Goal: Task Accomplishment & Management: Use online tool/utility

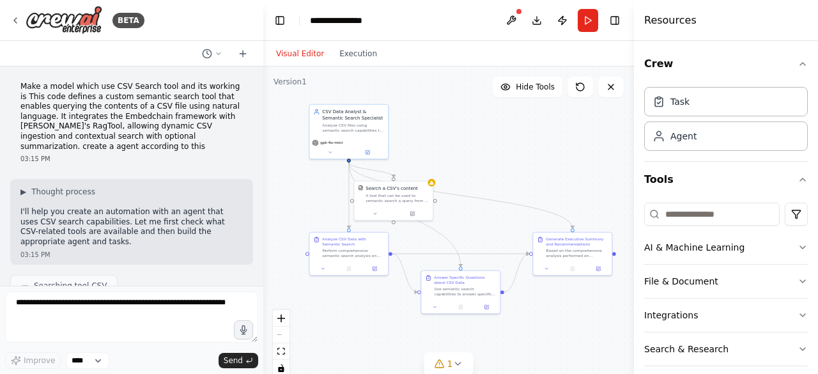
click at [48, 320] on textarea at bounding box center [131, 316] width 253 height 51
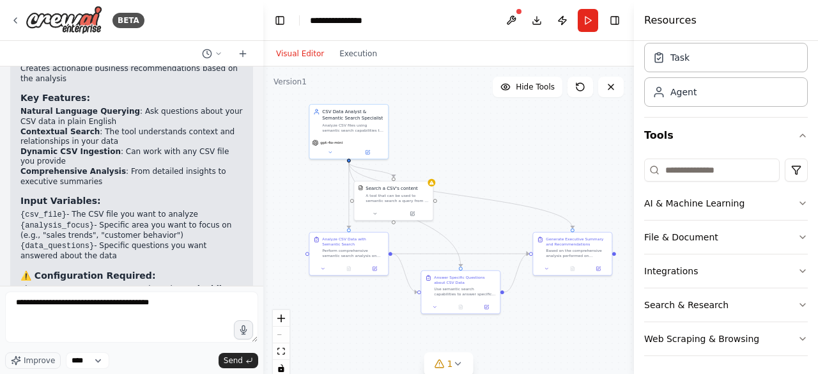
type textarea "**********"
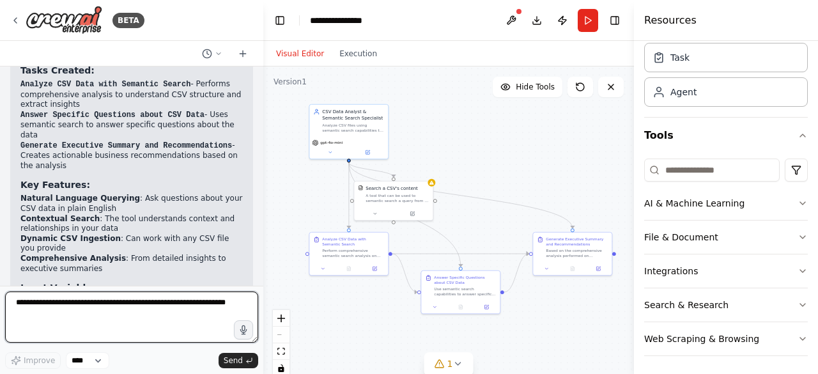
scroll to position [1060, 0]
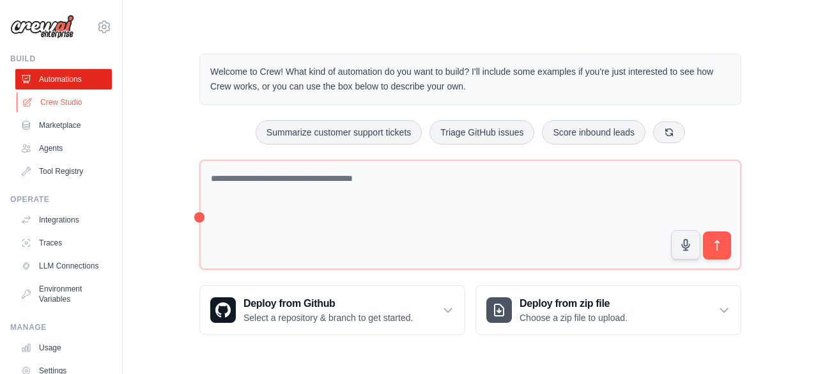
click at [79, 100] on link "Crew Studio" at bounding box center [65, 102] width 97 height 20
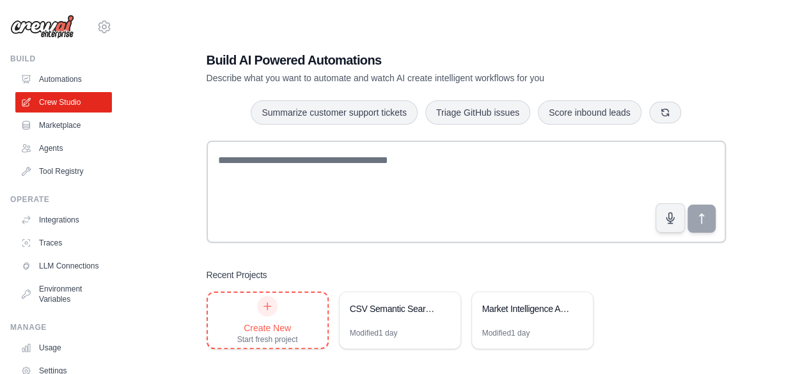
click at [281, 301] on div "Create New Start fresh project" at bounding box center [267, 320] width 61 height 49
click at [167, 244] on div "Build AI Powered Automations Describe what you want to automate and watch AI cr…" at bounding box center [465, 200] width 645 height 374
click at [48, 81] on link "Automations" at bounding box center [65, 79] width 97 height 20
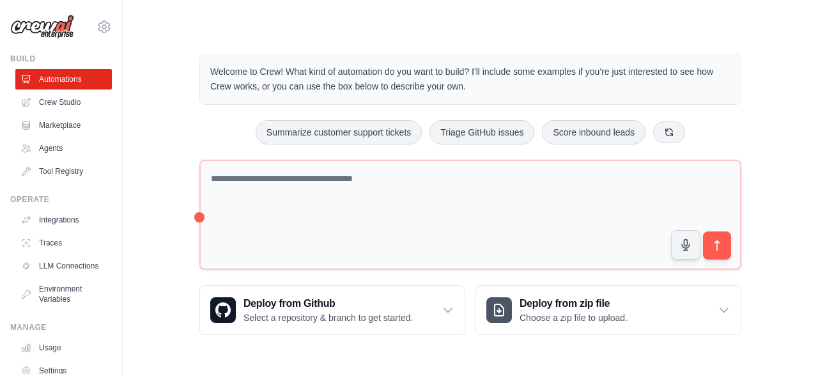
click at [770, 347] on div at bounding box center [680, 349] width 213 height 5
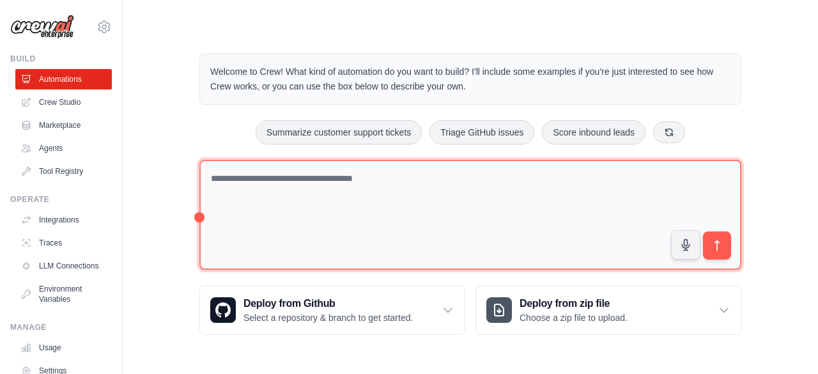
click at [274, 198] on textarea at bounding box center [470, 215] width 542 height 111
type textarea "**********"
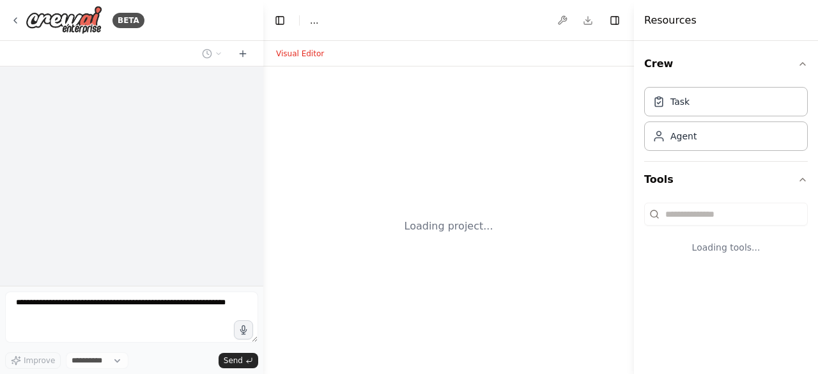
select select "****"
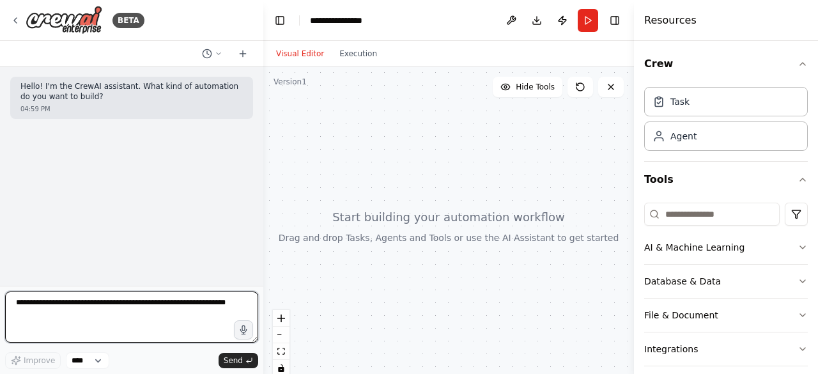
click at [83, 302] on textarea at bounding box center [131, 316] width 253 height 51
type textarea "**********"
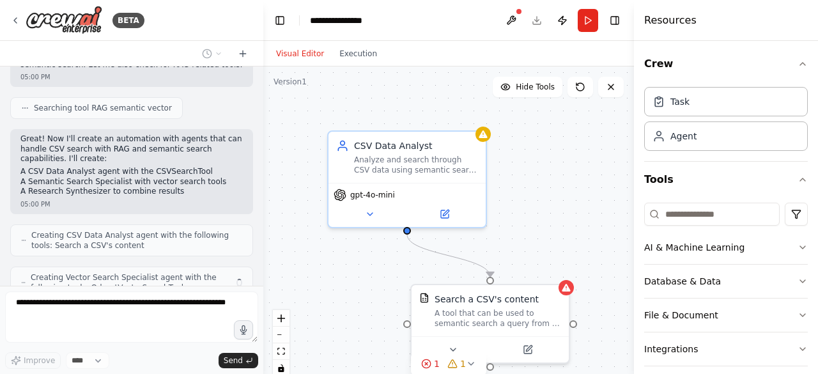
scroll to position [391, 0]
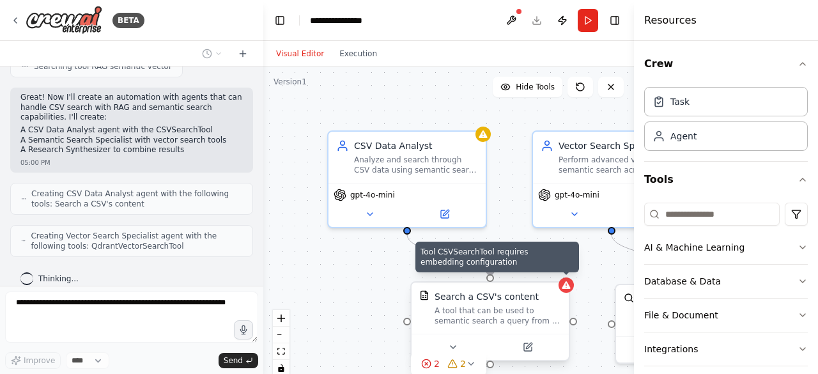
click at [568, 284] on icon at bounding box center [566, 285] width 8 height 8
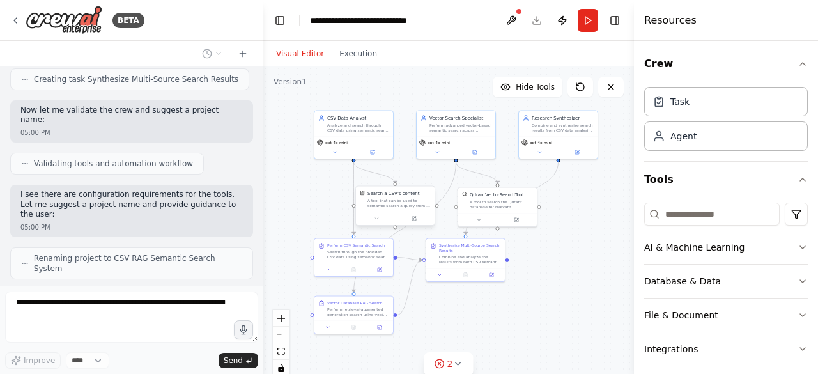
scroll to position [728, 0]
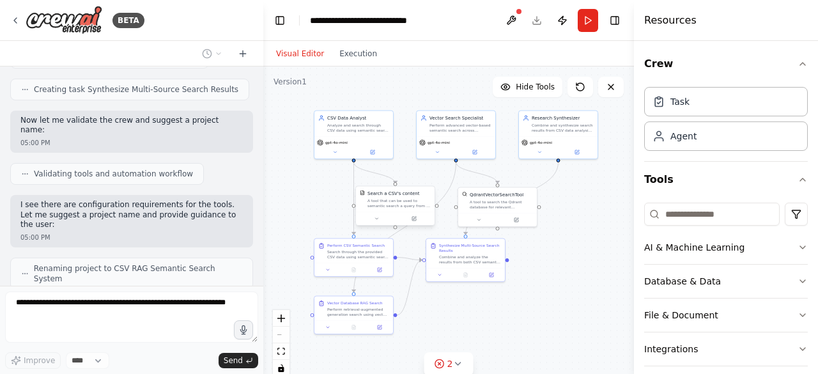
drag, startPoint x: 602, startPoint y: 327, endPoint x: 513, endPoint y: 315, distance: 90.3
click at [513, 315] on div ".deletable-edge-delete-btn { width: 20px; height: 20px; border: 0px solid #ffff…" at bounding box center [448, 226] width 371 height 320
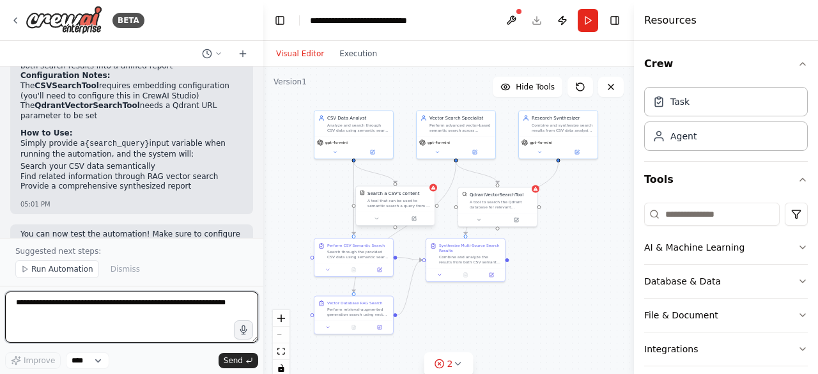
scroll to position [1129, 0]
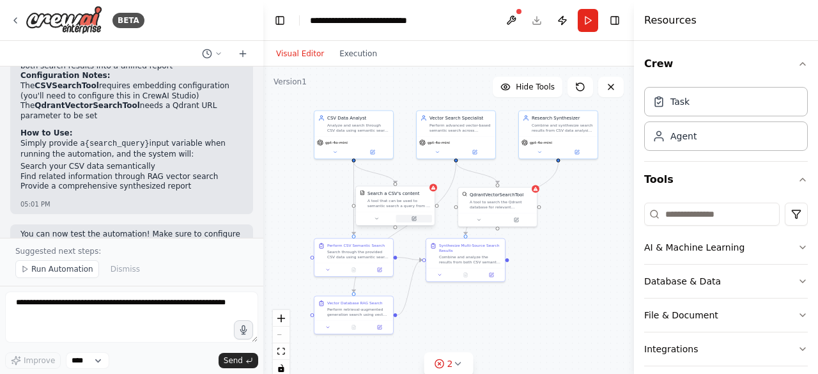
click at [412, 221] on icon at bounding box center [414, 219] width 4 height 4
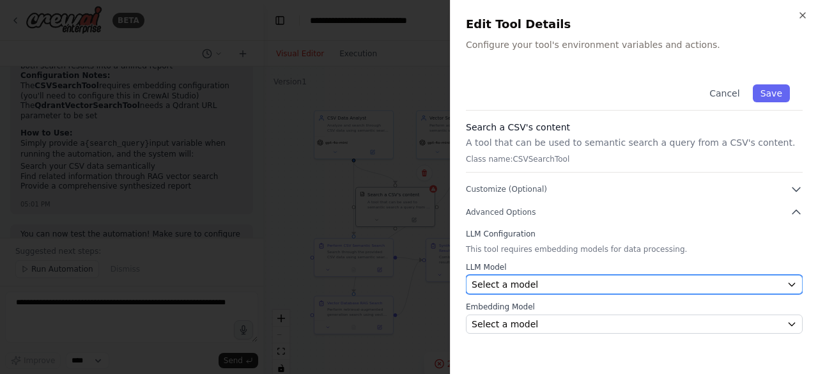
click at [541, 275] on button "Select a model" at bounding box center [634, 284] width 337 height 19
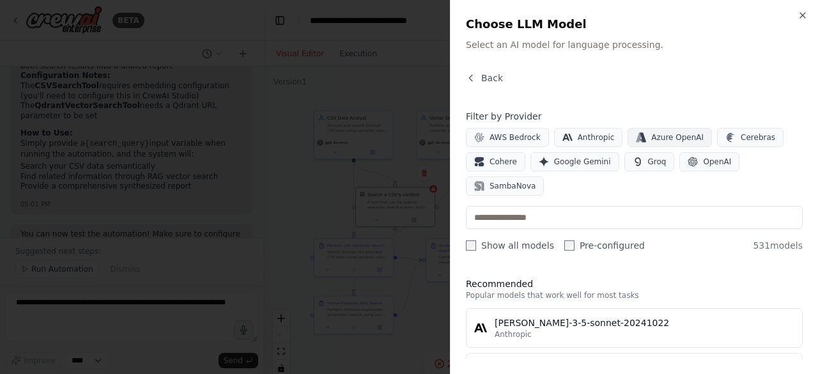
click at [658, 139] on span "Azure OpenAI" at bounding box center [677, 137] width 52 height 10
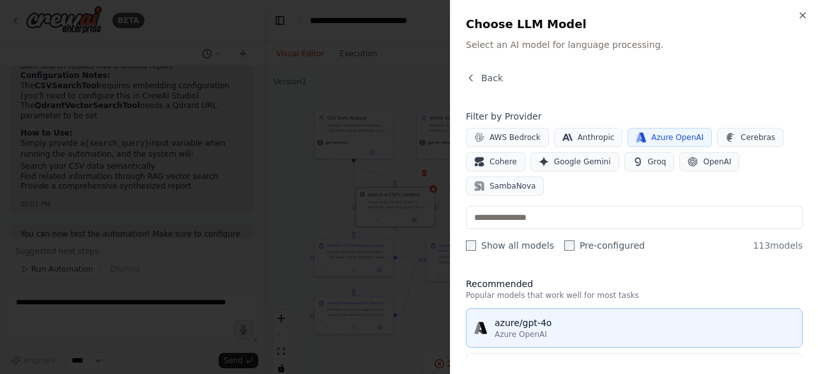
click at [566, 316] on div "azure/gpt-4o" at bounding box center [645, 322] width 300 height 13
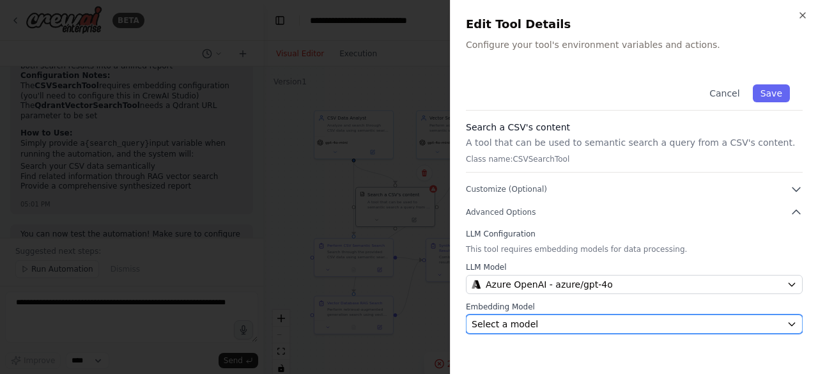
click at [537, 322] on div "Select a model" at bounding box center [627, 324] width 310 height 13
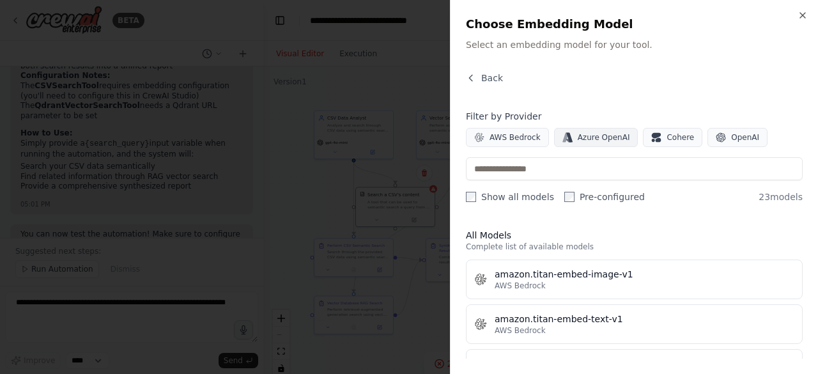
click at [607, 137] on span "Azure OpenAI" at bounding box center [604, 137] width 52 height 10
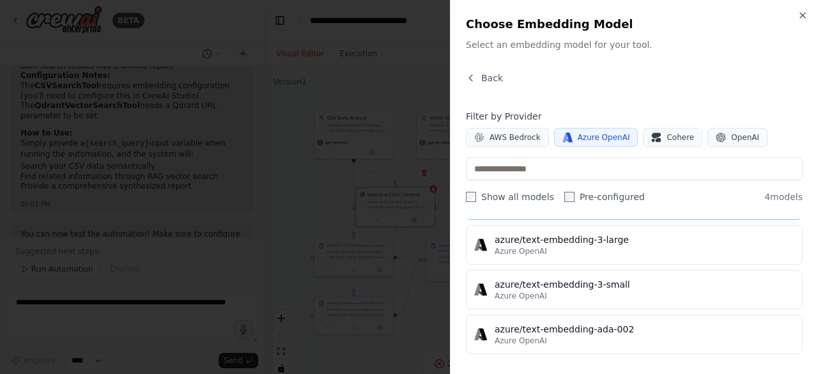
scroll to position [82, 0]
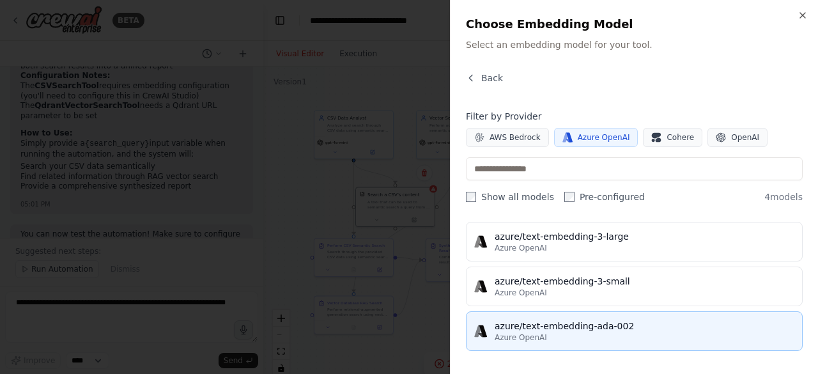
click at [573, 329] on div "azure/text-embedding-ada-002" at bounding box center [645, 326] width 300 height 13
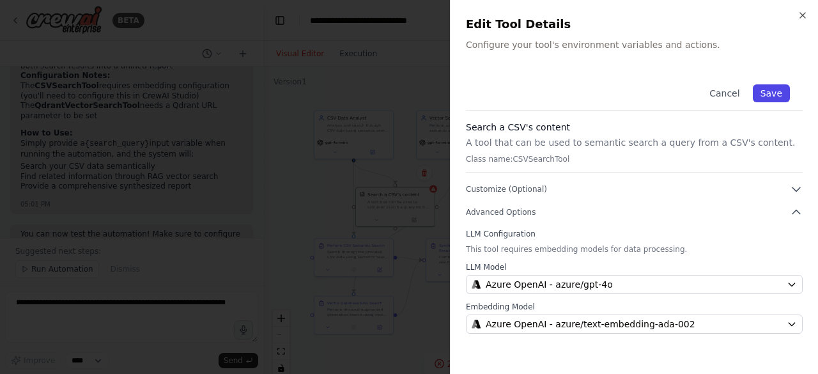
click at [777, 97] on button "Save" at bounding box center [771, 93] width 37 height 18
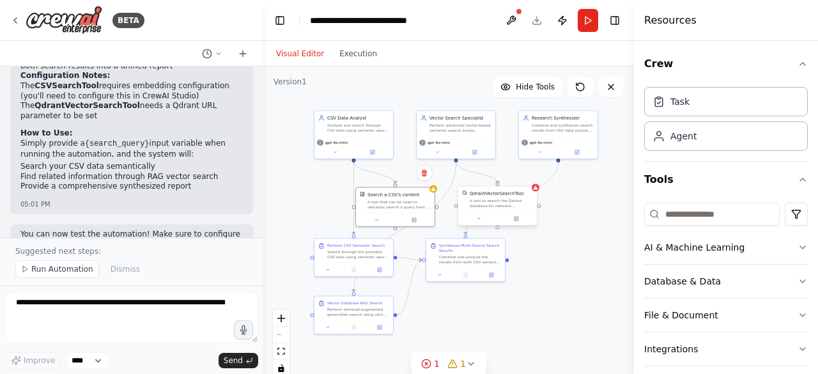
click at [518, 223] on div at bounding box center [497, 218] width 79 height 13
click at [518, 217] on icon at bounding box center [519, 218] width 5 height 5
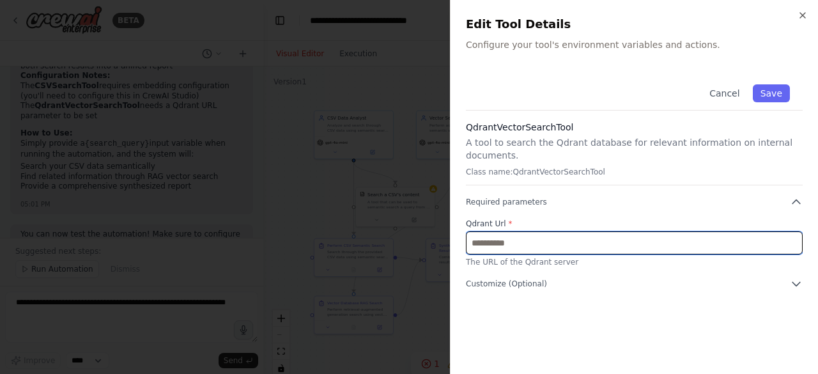
click at [531, 231] on input "text" at bounding box center [634, 242] width 337 height 23
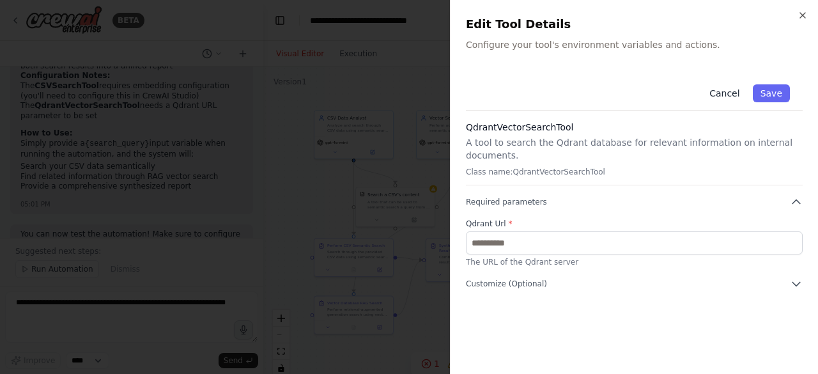
click at [728, 95] on button "Cancel" at bounding box center [724, 93] width 45 height 18
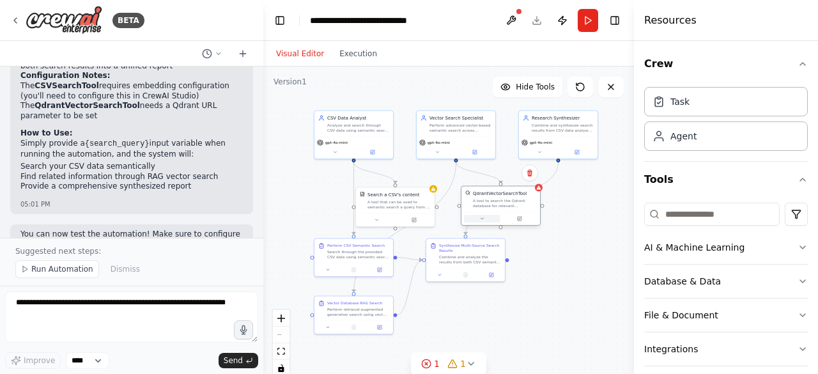
click at [481, 219] on icon at bounding box center [481, 218] width 5 height 5
click at [552, 332] on button "Cancel" at bounding box center [550, 329] width 23 height 9
click at [547, 15] on header "**********" at bounding box center [448, 20] width 371 height 41
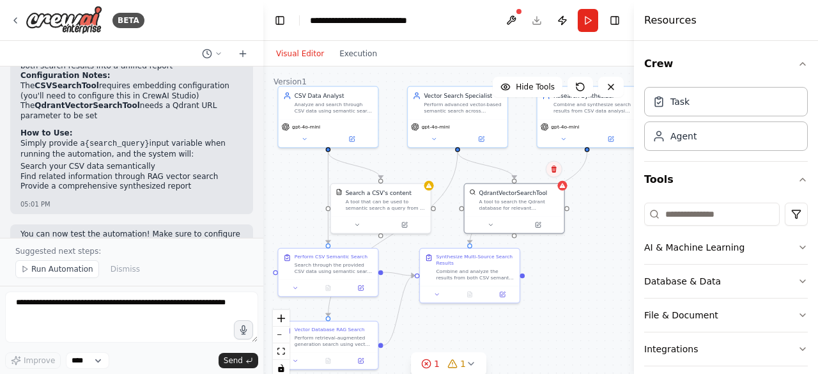
click at [555, 169] on icon at bounding box center [554, 170] width 8 height 8
click at [514, 171] on button "Confirm" at bounding box center [517, 169] width 45 height 15
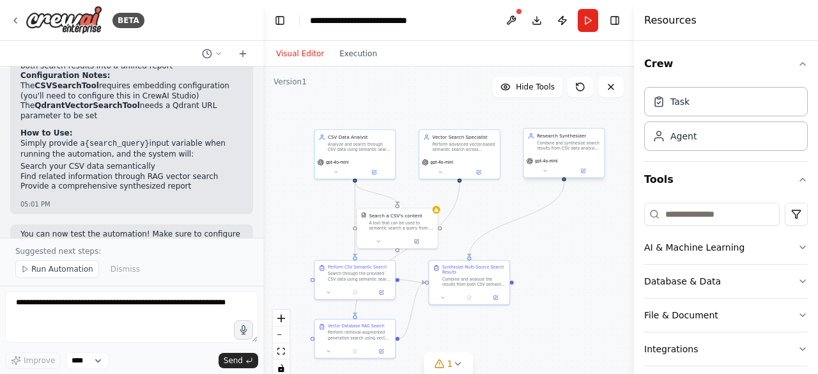
click at [568, 135] on div "Research Synthesizer" at bounding box center [568, 135] width 63 height 6
click at [471, 144] on div "Perform advanced vector-based semantic search across databases and document col…" at bounding box center [464, 146] width 63 height 10
click at [367, 151] on div "CSV Data Analyst Analyze and search through CSV data using semantic search capa…" at bounding box center [355, 141] width 81 height 26
click at [535, 21] on button "Download" at bounding box center [537, 20] width 20 height 23
click at [20, 24] on div "BETA" at bounding box center [77, 20] width 134 height 29
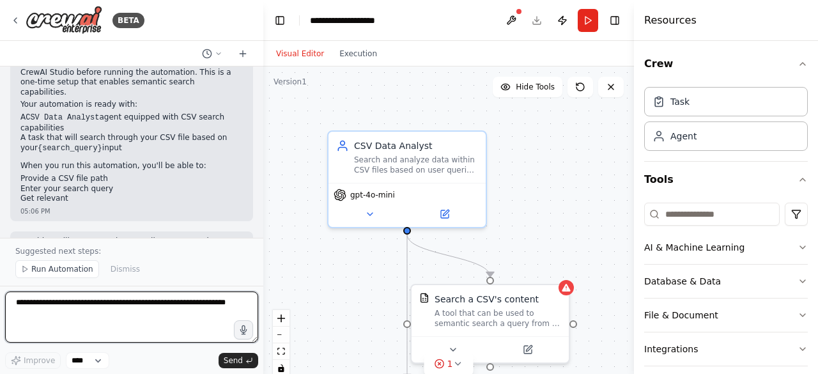
scroll to position [694, 0]
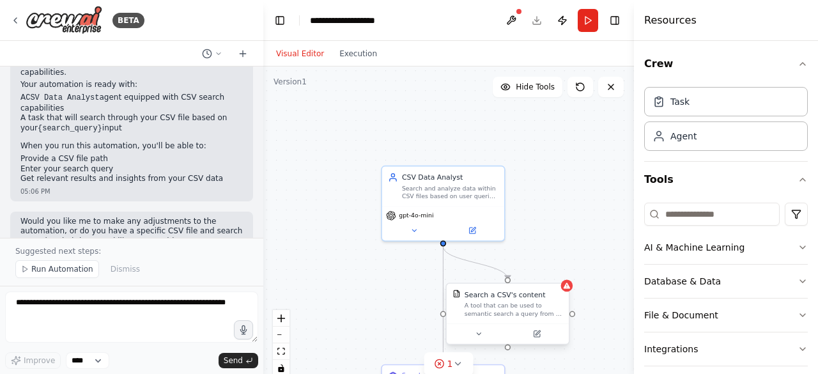
click at [483, 340] on div at bounding box center [508, 333] width 122 height 20
click at [478, 336] on icon at bounding box center [479, 334] width 8 height 8
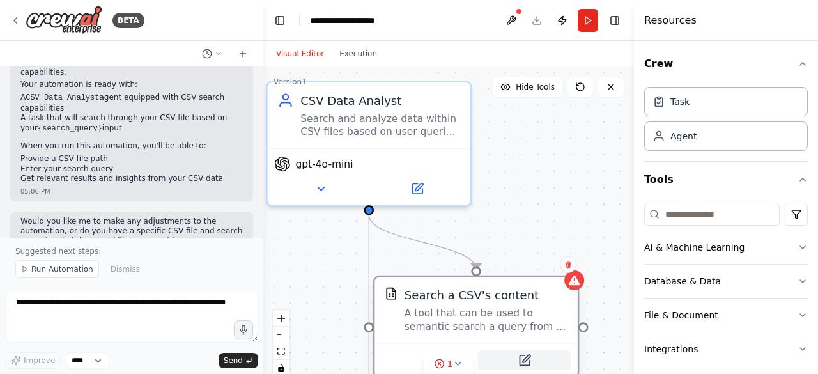
click at [523, 357] on icon at bounding box center [525, 360] width 10 height 10
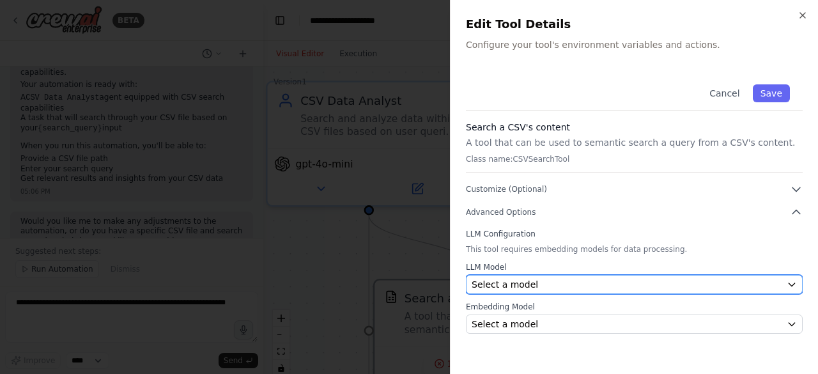
click at [560, 277] on button "Select a model" at bounding box center [634, 284] width 337 height 19
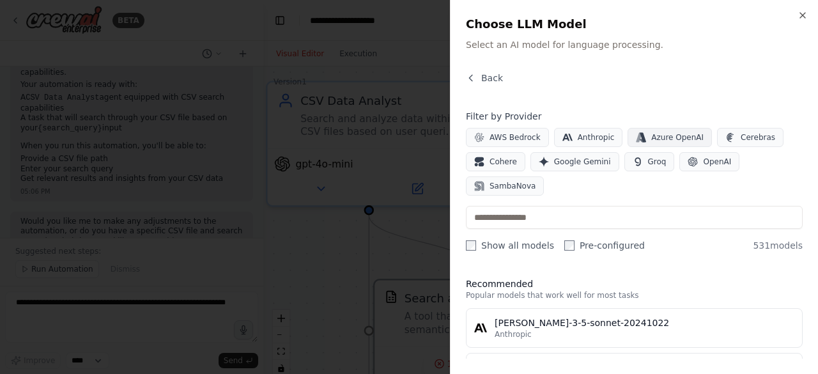
click at [651, 134] on span "Azure OpenAI" at bounding box center [677, 137] width 52 height 10
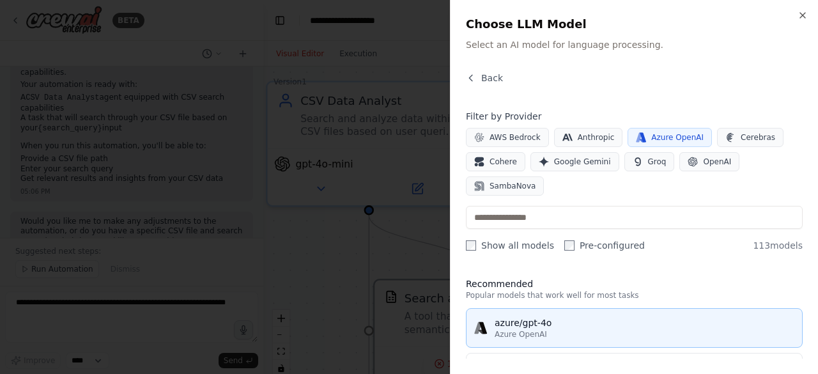
click at [527, 316] on div "azure/gpt-4o" at bounding box center [645, 322] width 300 height 13
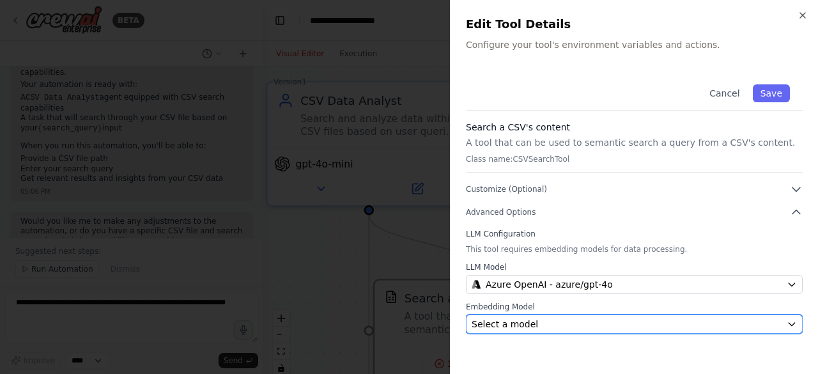
click at [541, 322] on div "Select a model" at bounding box center [627, 324] width 310 height 13
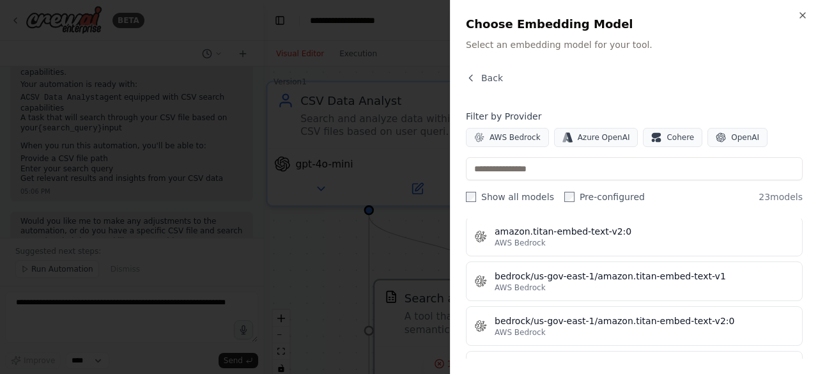
scroll to position [0, 0]
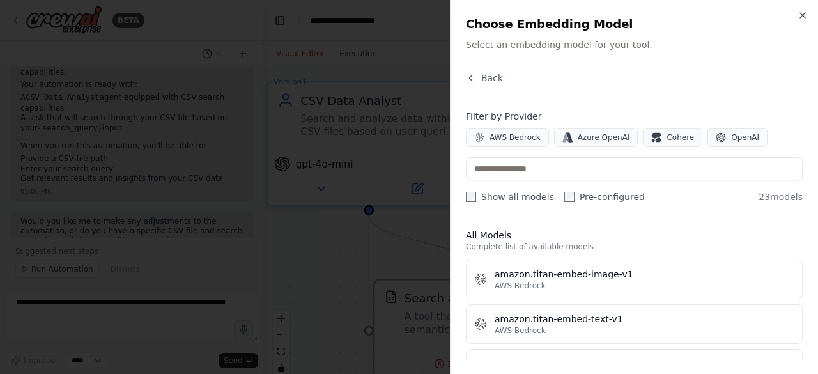
click at [596, 148] on div "Filter by Provider AWS Bedrock Azure OpenAI Cohere OpenAI Show all models Pre-c…" at bounding box center [634, 156] width 337 height 93
click at [594, 143] on button "Azure OpenAI" at bounding box center [596, 137] width 84 height 19
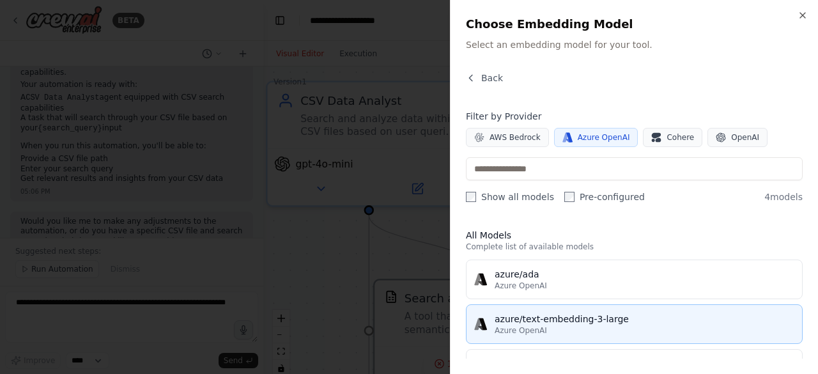
scroll to position [82, 0]
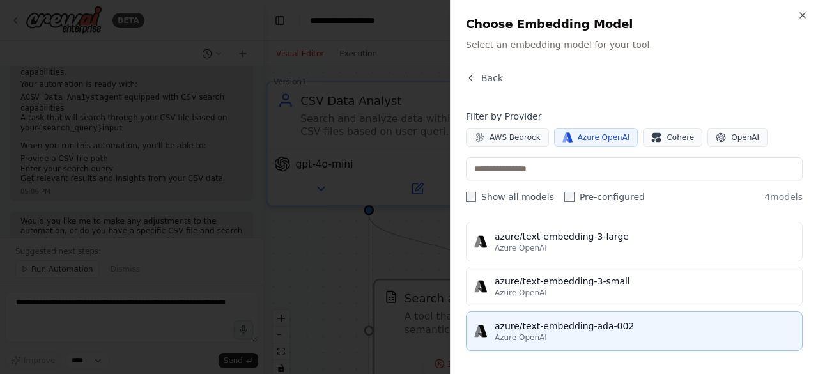
click at [567, 315] on button "azure/text-embedding-ada-002 Azure OpenAI" at bounding box center [634, 331] width 337 height 40
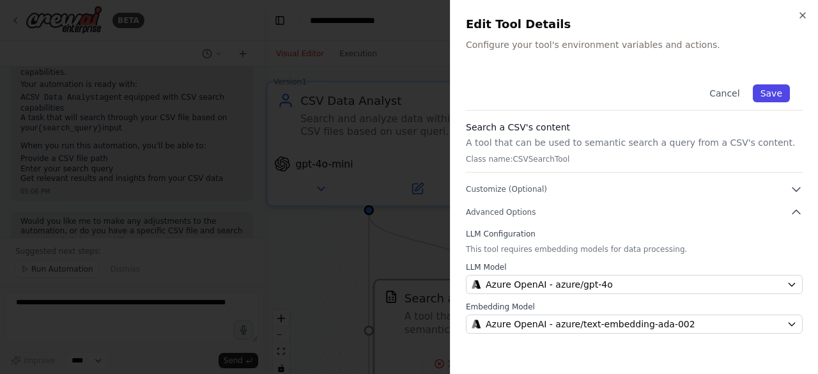
click at [770, 92] on button "Save" at bounding box center [771, 93] width 37 height 18
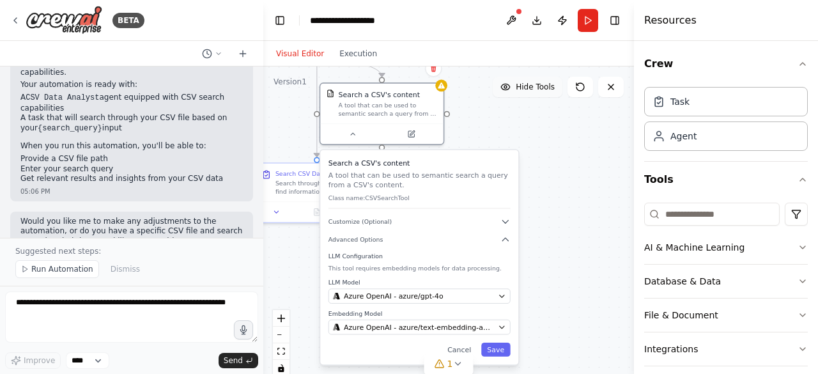
drag, startPoint x: 589, startPoint y: 277, endPoint x: 532, endPoint y: 95, distance: 190.4
click at [532, 95] on div "Version 1 Hide Tools .deletable-edge-delete-btn { width: 20px; height: 20px; bo…" at bounding box center [448, 226] width 371 height 320
click at [569, 135] on div ".deletable-edge-delete-btn { width: 20px; height: 20px; border: 0px solid #ffff…" at bounding box center [448, 226] width 371 height 320
click at [348, 141] on div at bounding box center [381, 133] width 123 height 20
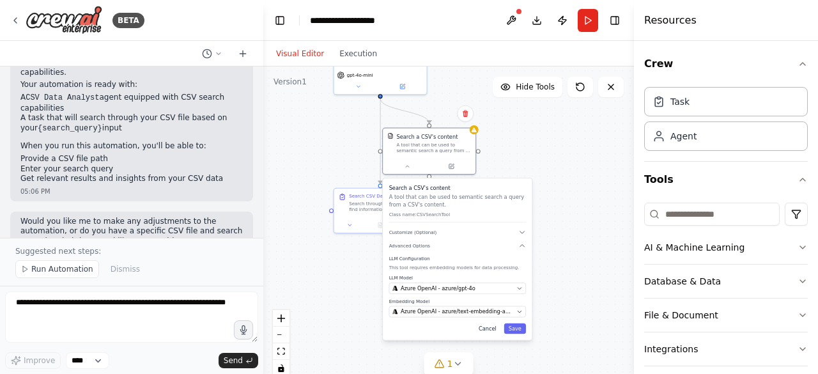
click at [493, 331] on button "Cancel" at bounding box center [487, 328] width 27 height 10
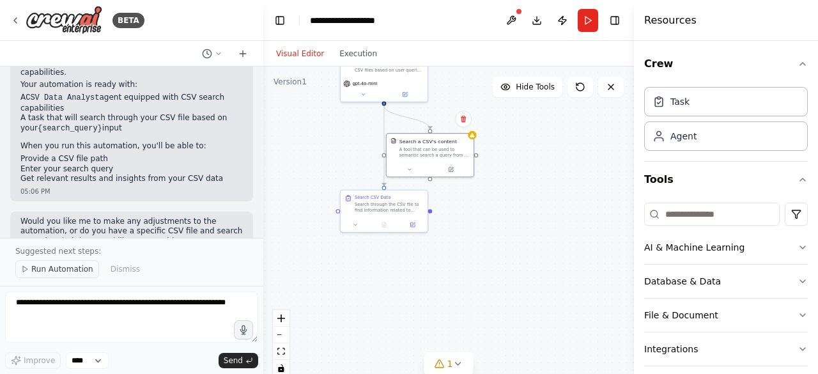
click at [63, 278] on button "Run Automation" at bounding box center [57, 269] width 84 height 18
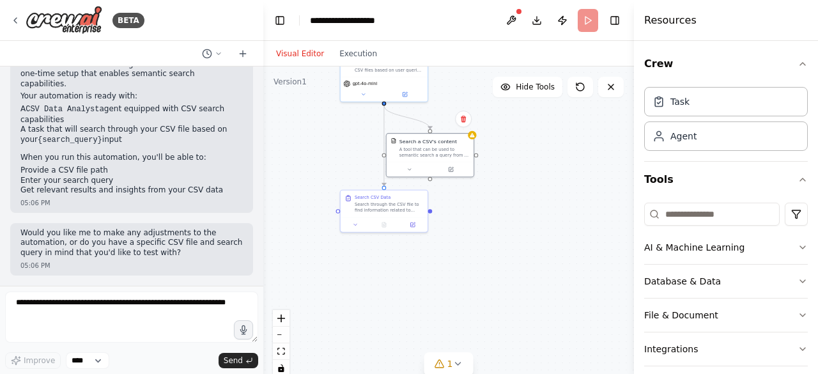
scroll to position [647, 0]
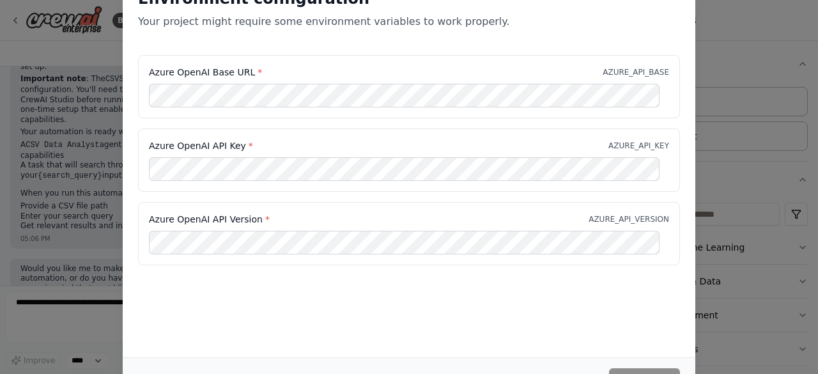
click at [57, 267] on div "Environment configuration Your project might require some environment variables…" at bounding box center [409, 187] width 818 height 374
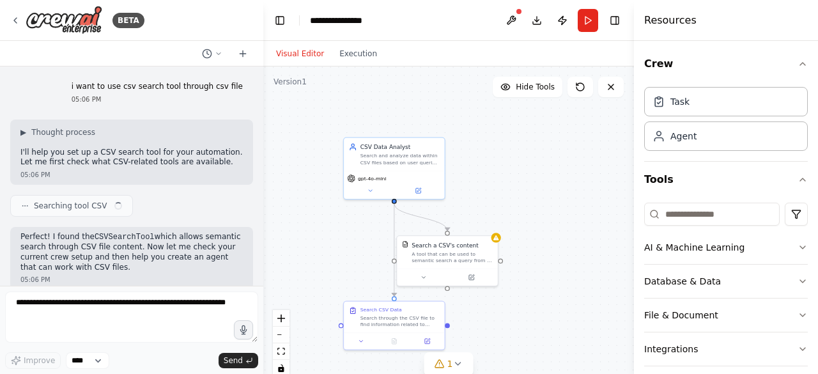
scroll to position [647, 0]
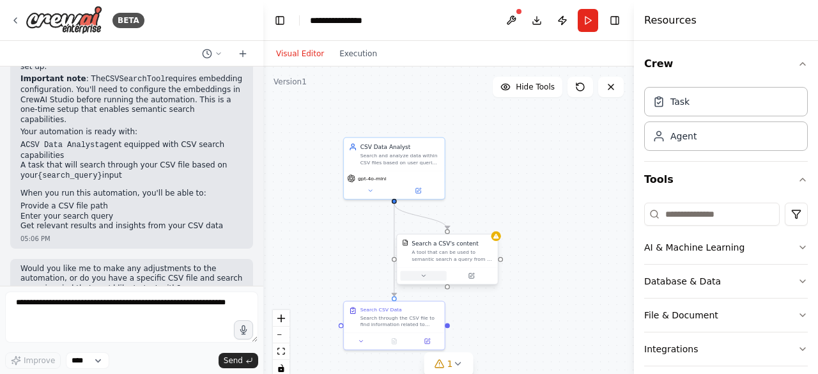
click at [423, 271] on button at bounding box center [423, 276] width 46 height 10
click at [476, 281] on div at bounding box center [447, 275] width 100 height 17
click at [466, 275] on button at bounding box center [471, 276] width 46 height 10
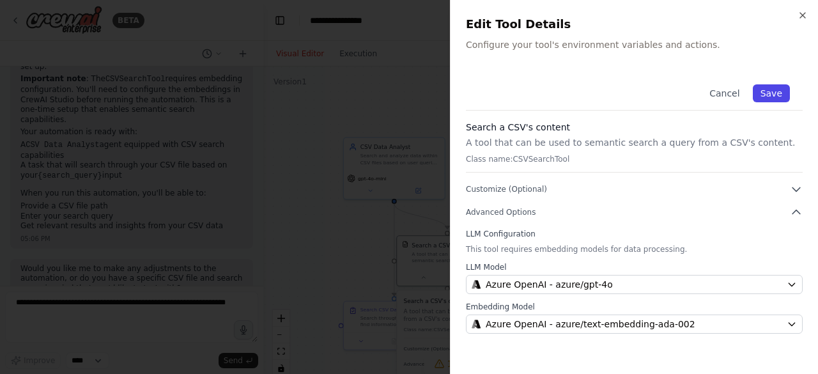
click at [777, 88] on button "Save" at bounding box center [771, 93] width 37 height 18
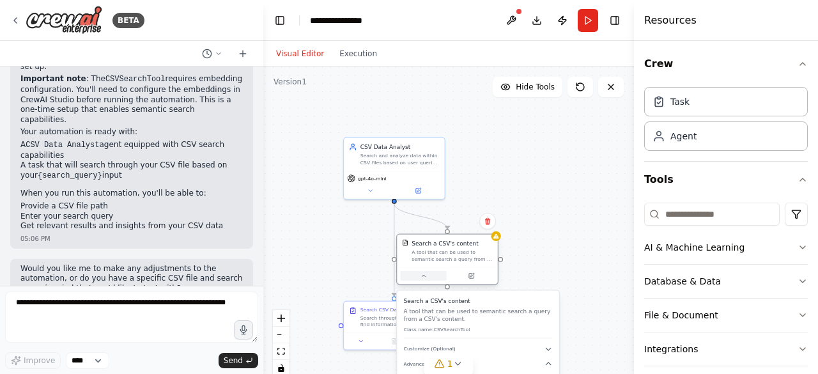
click at [423, 277] on icon at bounding box center [423, 275] width 6 height 6
click at [541, 20] on button "Download" at bounding box center [537, 20] width 20 height 23
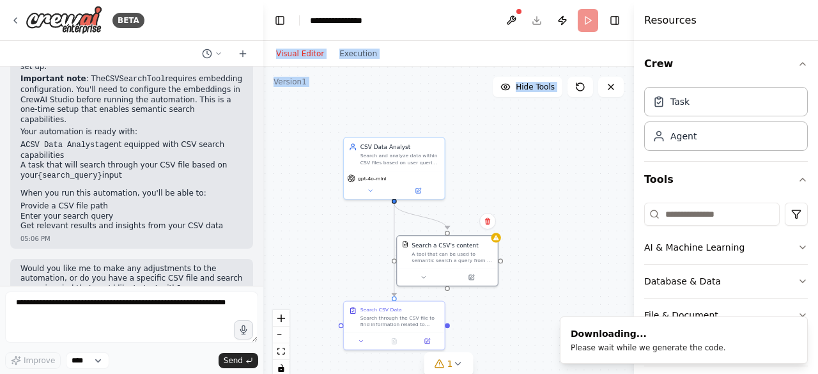
drag, startPoint x: 541, startPoint y: 20, endPoint x: 525, endPoint y: 150, distance: 131.3
click at [525, 150] on main "**********" at bounding box center [448, 187] width 371 height 374
click at [525, 150] on div ".deletable-edge-delete-btn { width: 20px; height: 20px; border: 0px solid #ffff…" at bounding box center [448, 226] width 371 height 320
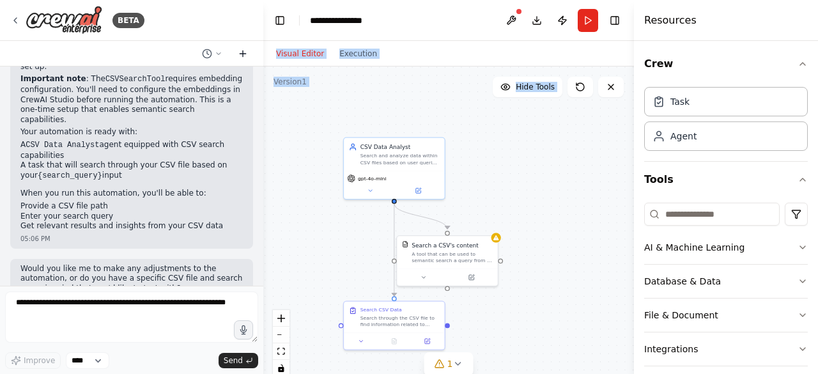
click at [243, 55] on icon at bounding box center [243, 53] width 0 height 6
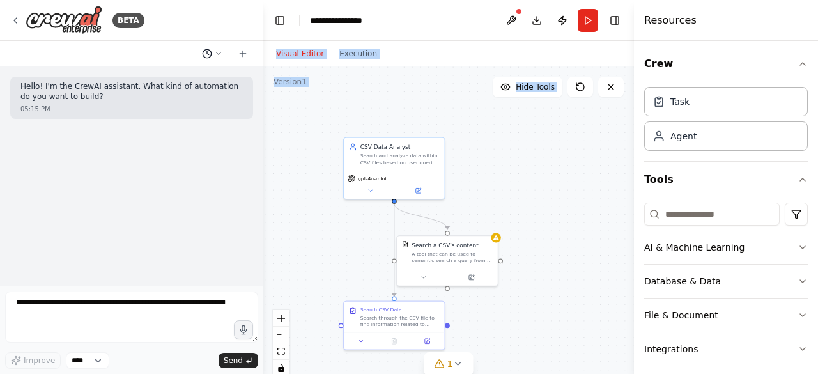
click at [217, 57] on icon at bounding box center [219, 54] width 8 height 8
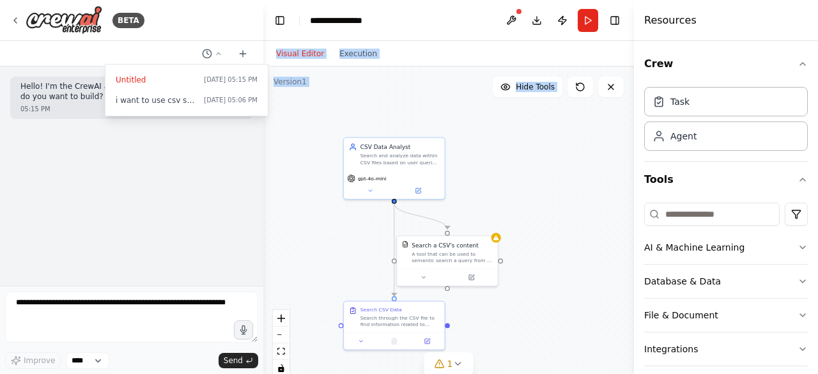
scroll to position [78, 0]
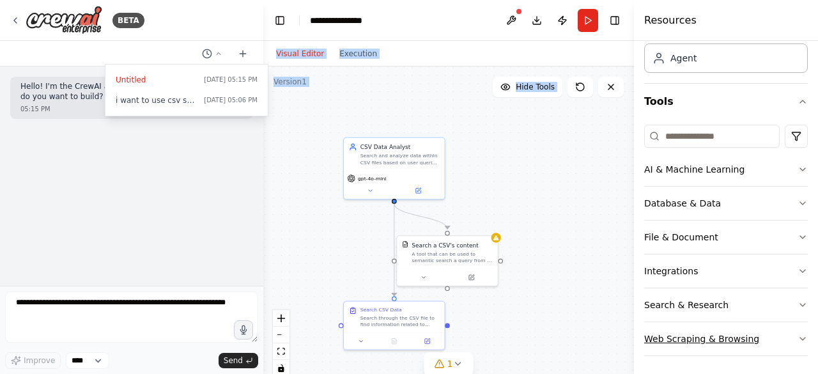
click at [726, 328] on button "Web Scraping & Browsing" at bounding box center [726, 338] width 164 height 33
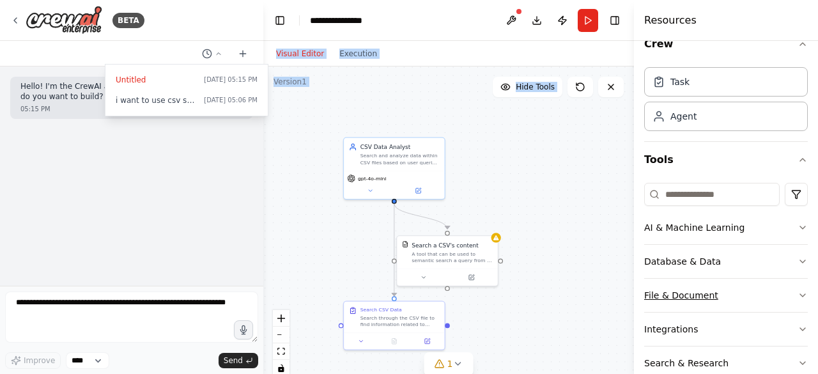
scroll to position [106, 0]
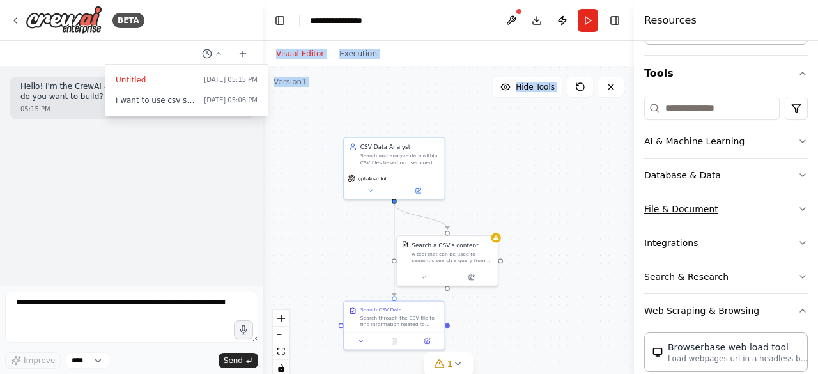
click at [800, 208] on icon "button" at bounding box center [802, 209] width 5 height 3
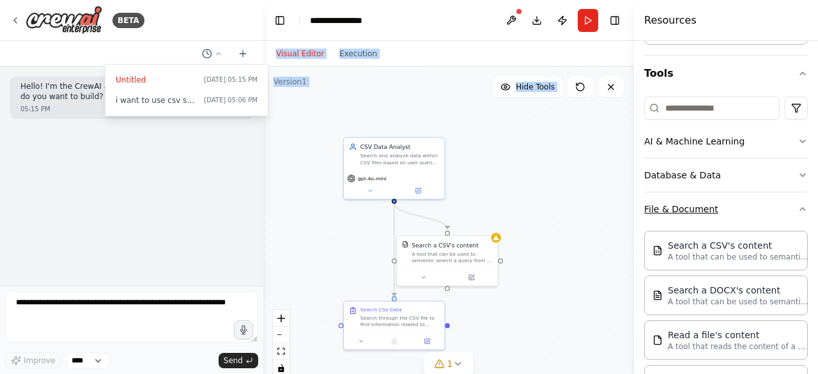
scroll to position [175, 0]
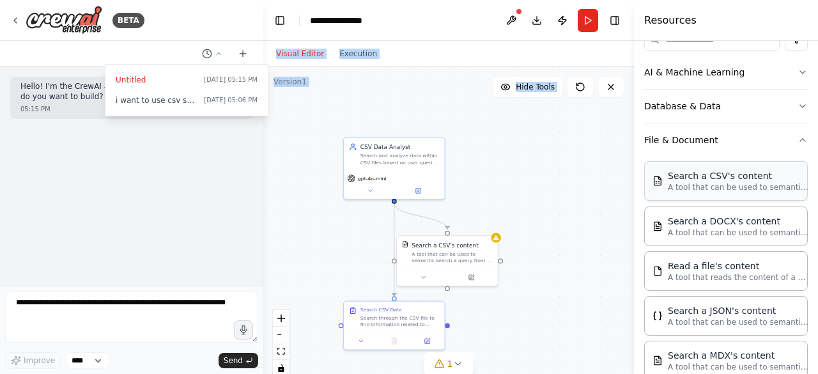
click at [724, 193] on div "Search a CSV's content A tool that can be used to semantic search a query from …" at bounding box center [726, 181] width 164 height 40
click at [750, 184] on p "A tool that can be used to semantic search a query from a CSV's content." at bounding box center [738, 187] width 141 height 10
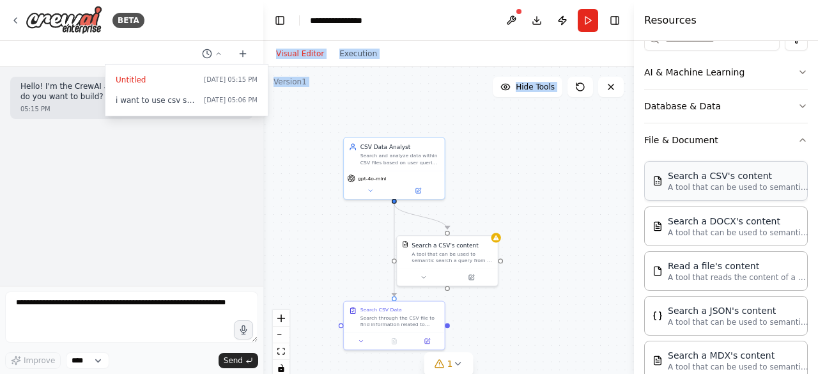
click at [750, 184] on p "A tool that can be used to semantic search a query from a CSV's content." at bounding box center [738, 187] width 141 height 10
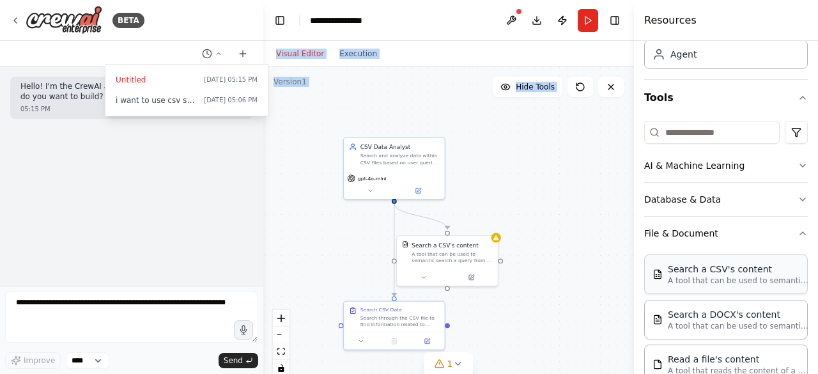
scroll to position [82, 0]
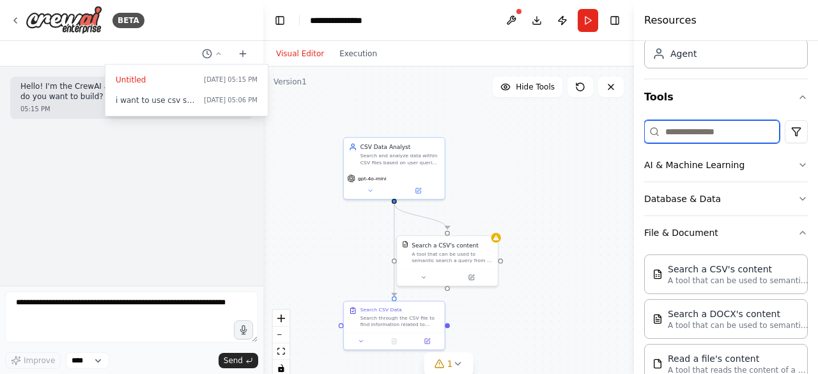
click at [689, 123] on input at bounding box center [712, 131] width 136 height 23
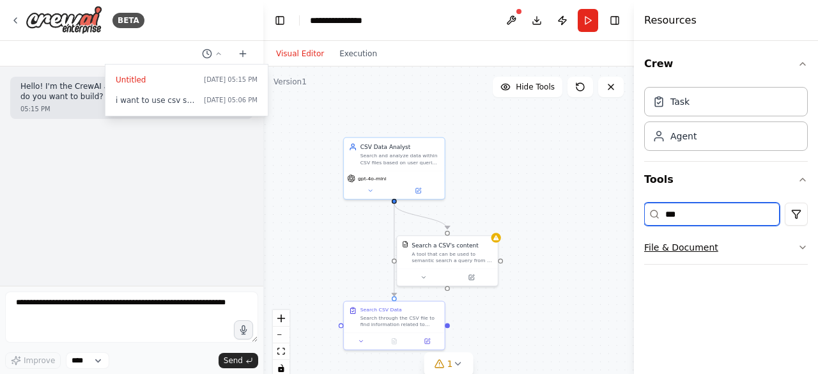
type input "***"
click at [761, 251] on button "File & Document" at bounding box center [726, 247] width 164 height 33
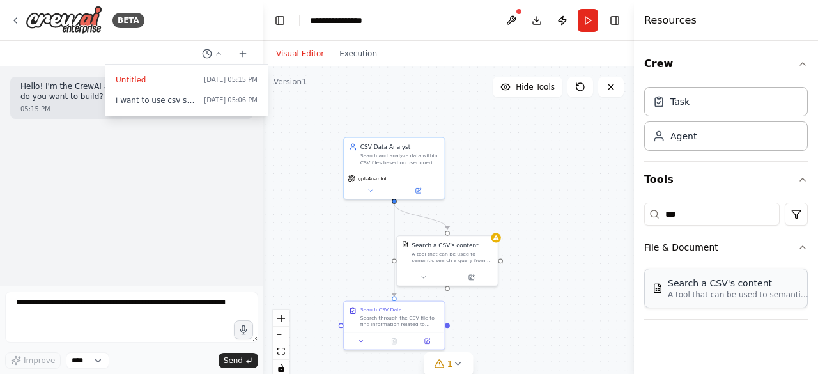
click at [683, 288] on div "Search a CSV's content" at bounding box center [738, 283] width 141 height 13
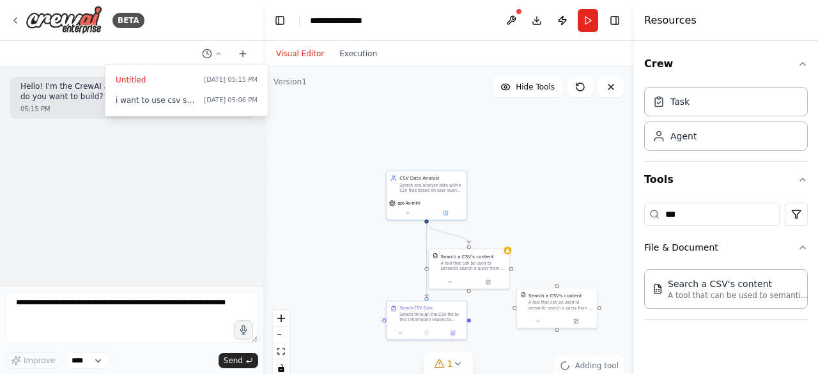
click at [585, 233] on div ".deletable-edge-delete-btn { width: 20px; height: 20px; border: 0px solid #ffff…" at bounding box center [448, 226] width 371 height 320
click at [560, 304] on div "A tool that can be used to semantic search a query from a CSV's content." at bounding box center [561, 304] width 65 height 10
click at [477, 266] on div "A tool that can be used to semantic search a query from a CSV's content." at bounding box center [472, 265] width 65 height 10
click at [500, 236] on icon at bounding box center [499, 235] width 8 height 8
click at [501, 233] on icon at bounding box center [498, 234] width 5 height 7
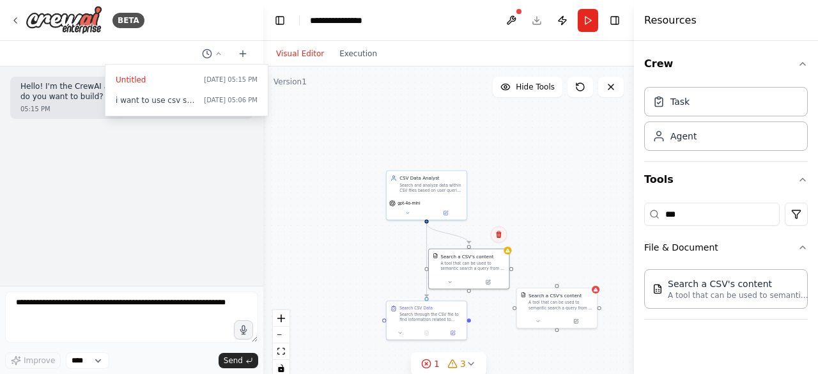
click at [499, 236] on icon at bounding box center [498, 234] width 5 height 7
click at [466, 241] on button "Confirm" at bounding box center [462, 234] width 45 height 15
drag, startPoint x: 545, startPoint y: 305, endPoint x: 454, endPoint y: 258, distance: 102.3
click at [454, 258] on div "A tool that can be used to semantic search a query from a CSV's content." at bounding box center [483, 258] width 65 height 10
drag, startPoint x: 426, startPoint y: 220, endPoint x: 478, endPoint y: 244, distance: 57.5
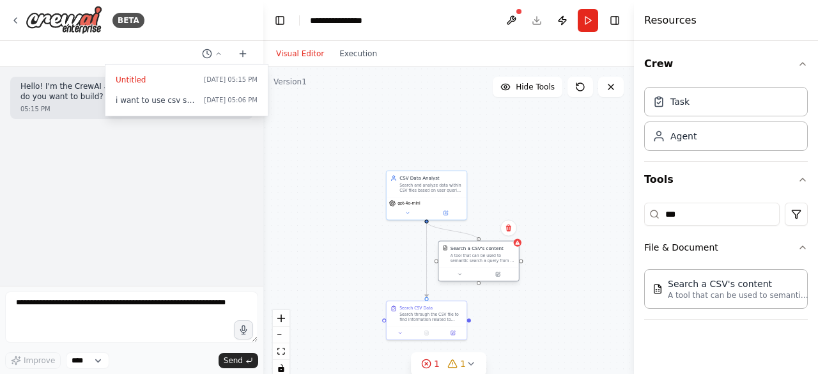
click at [478, 244] on div "CSV Data Analyst Search and analyze data within CSV files based on user queries…" at bounding box center [447, 218] width 189 height 163
click at [436, 320] on div "Search through the CSV file to find information related to {search_query}. Use …" at bounding box center [430, 316] width 63 height 10
click at [697, 100] on div "Task" at bounding box center [726, 100] width 164 height 29
click at [686, 144] on div "Agent" at bounding box center [726, 135] width 164 height 29
click at [497, 270] on button at bounding box center [497, 274] width 37 height 8
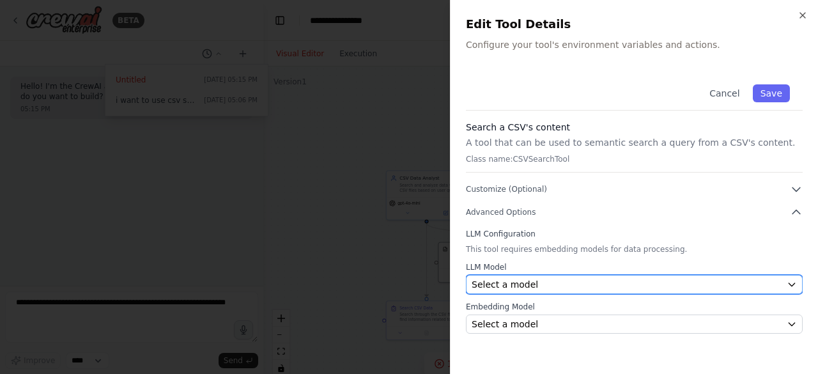
click at [592, 287] on div "Select a model" at bounding box center [627, 284] width 310 height 13
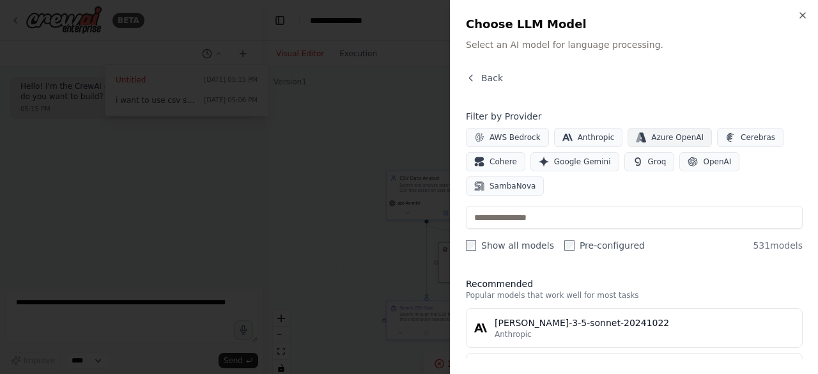
click at [647, 144] on button "Azure OpenAI" at bounding box center [670, 137] width 84 height 19
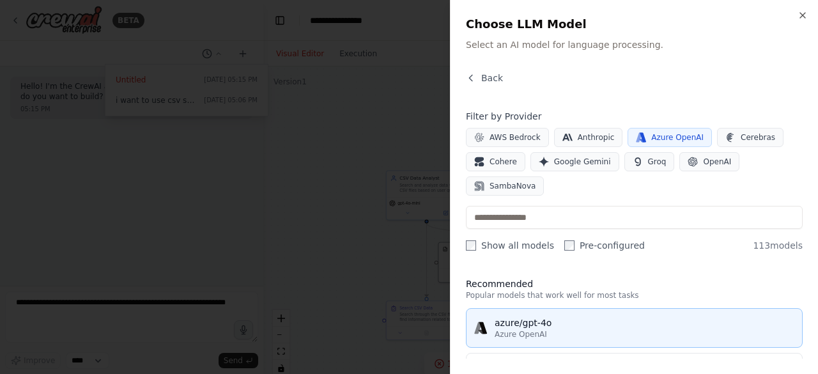
click at [573, 329] on div "Azure OpenAI" at bounding box center [645, 334] width 300 height 10
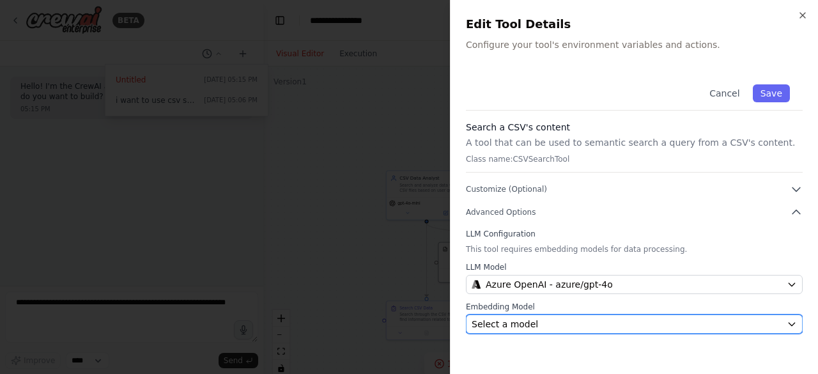
click at [573, 318] on div "Select a model" at bounding box center [627, 324] width 310 height 13
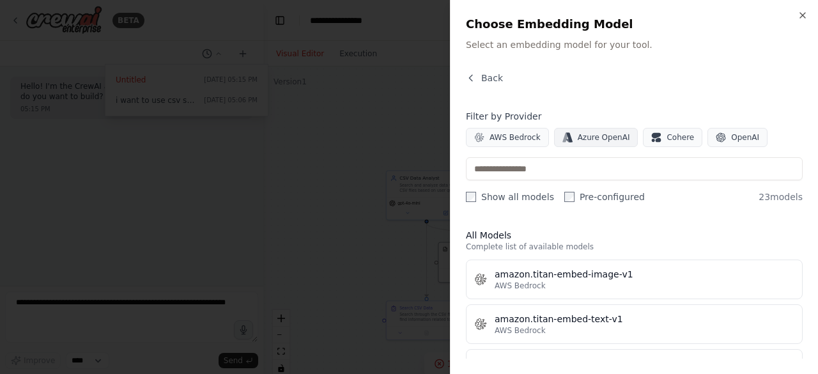
click at [600, 136] on span "Azure OpenAI" at bounding box center [604, 137] width 52 height 10
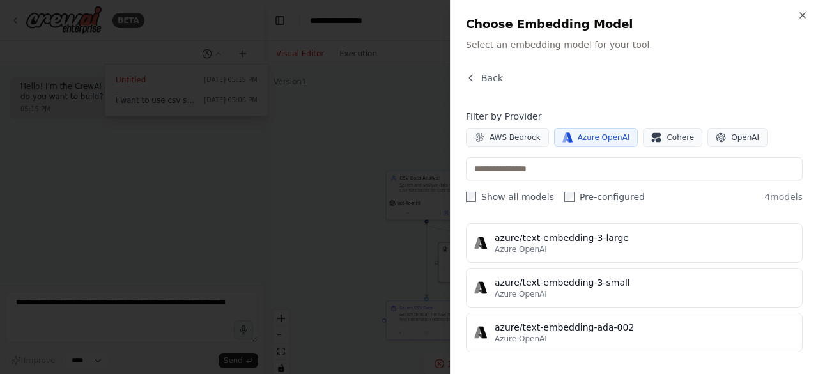
scroll to position [82, 0]
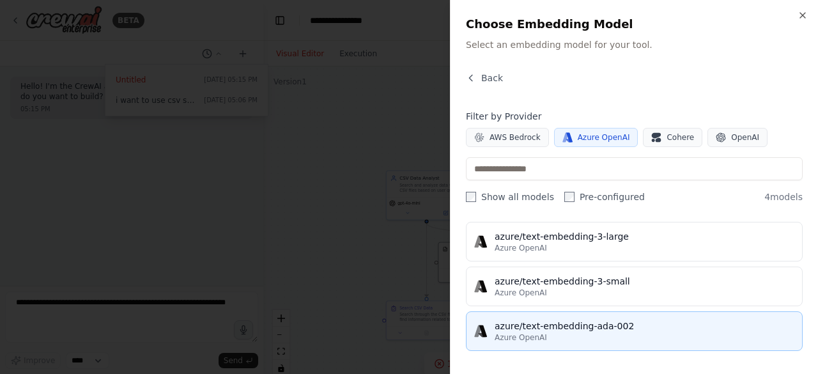
click at [600, 320] on div "azure/text-embedding-ada-002" at bounding box center [645, 326] width 300 height 13
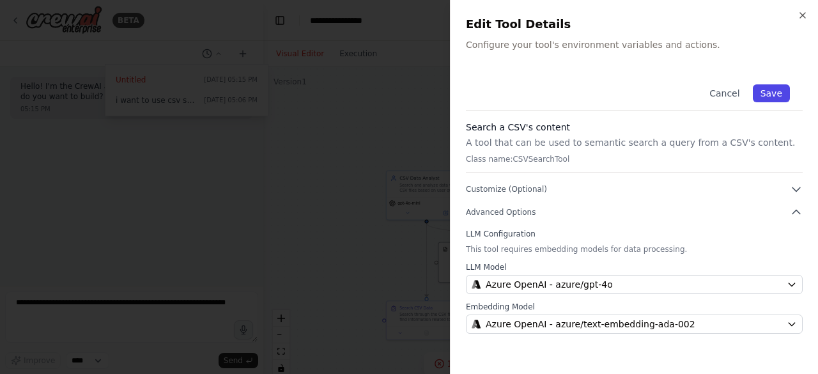
click at [775, 86] on button "Save" at bounding box center [771, 93] width 37 height 18
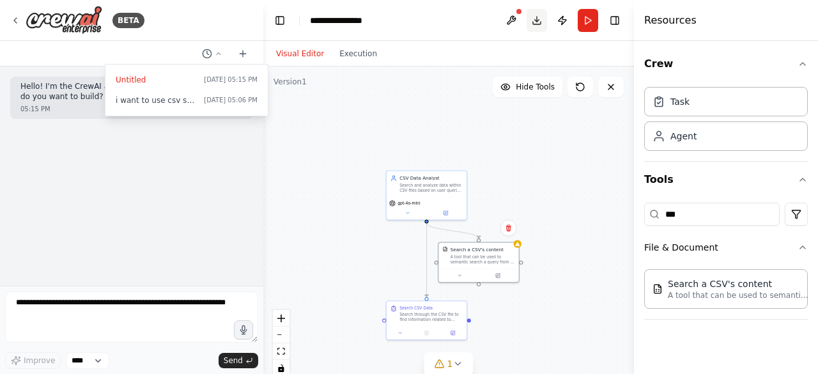
click at [532, 19] on button "Download" at bounding box center [537, 20] width 20 height 23
